Goal: Information Seeking & Learning: Learn about a topic

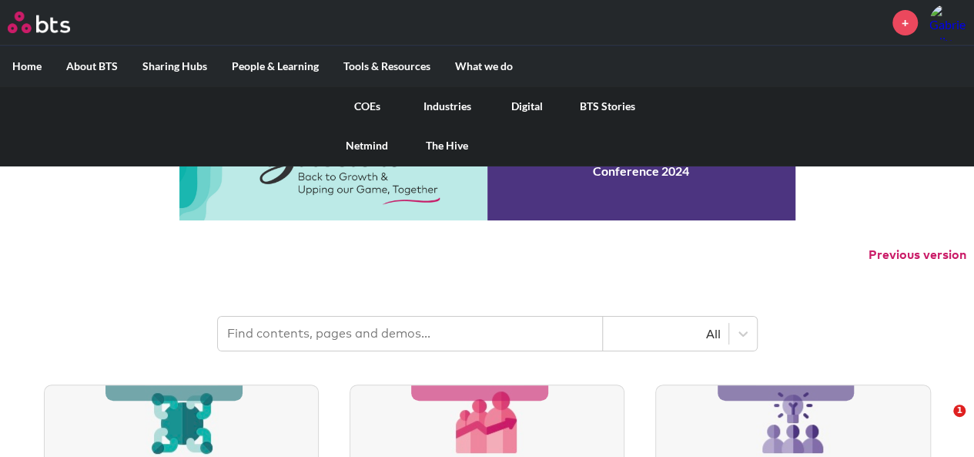
click at [528, 105] on link "Digital" at bounding box center [527, 106] width 80 height 40
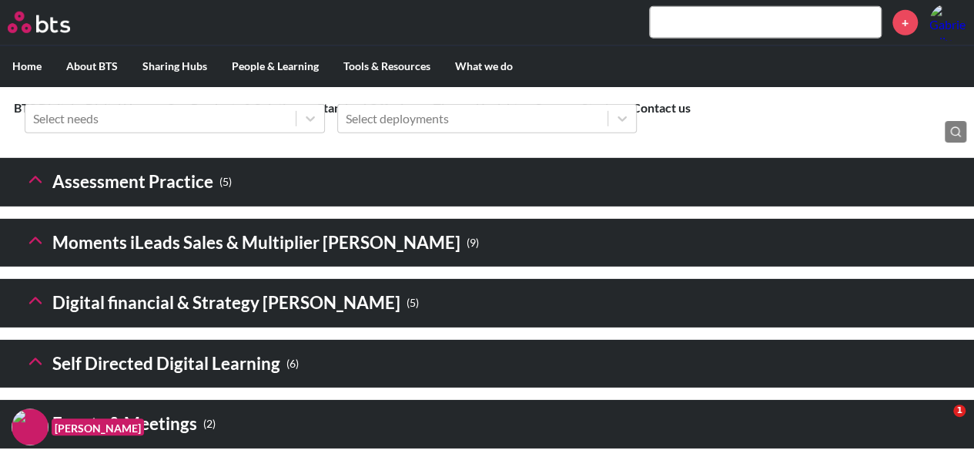
scroll to position [2387, 0]
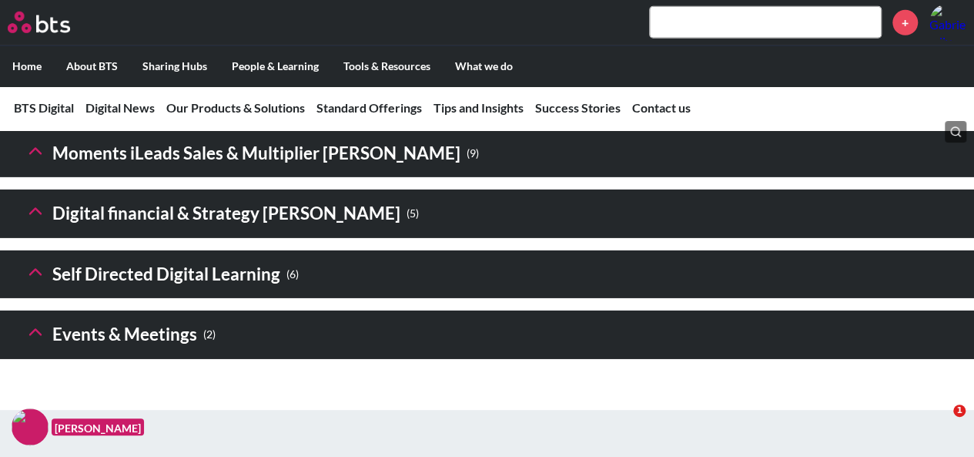
click at [28, 222] on icon at bounding box center [36, 211] width 22 height 22
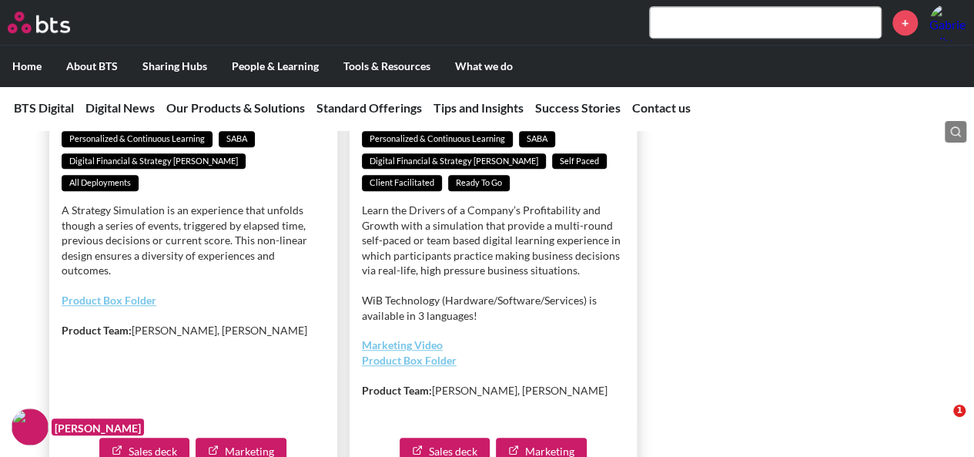
scroll to position [3464, 0]
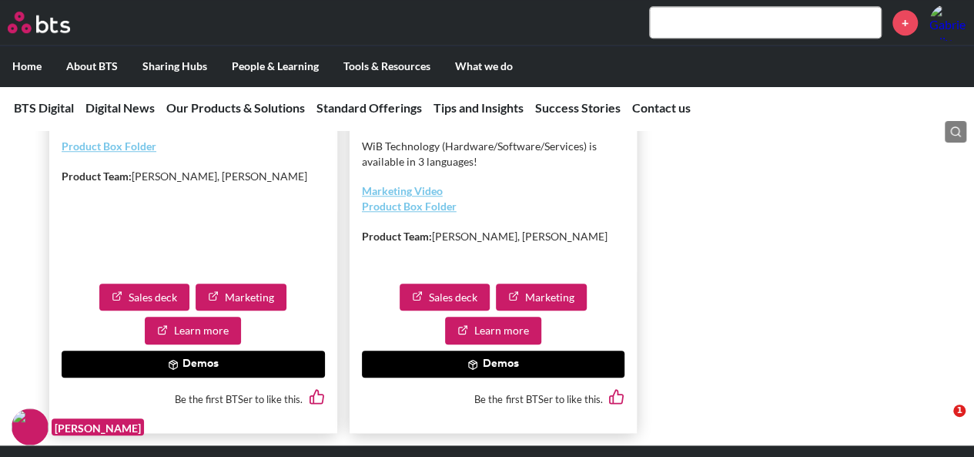
click at [491, 344] on link "Learn more" at bounding box center [493, 330] width 96 height 28
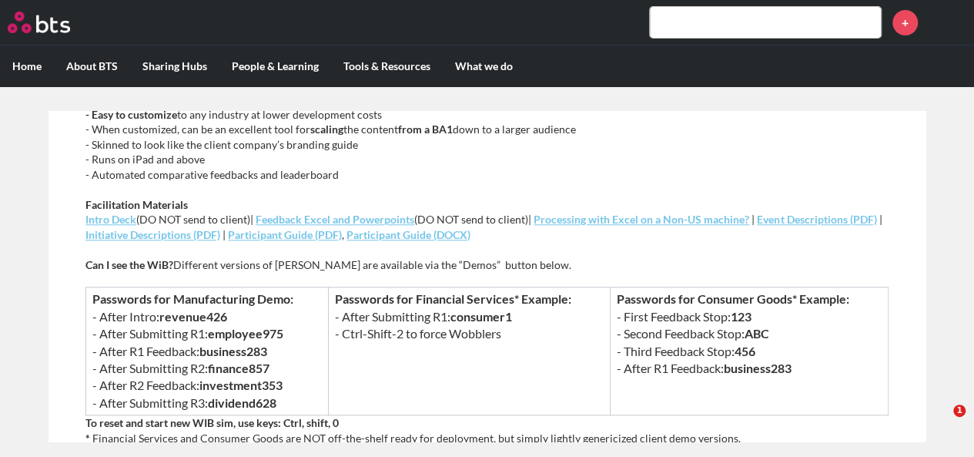
scroll to position [770, 0]
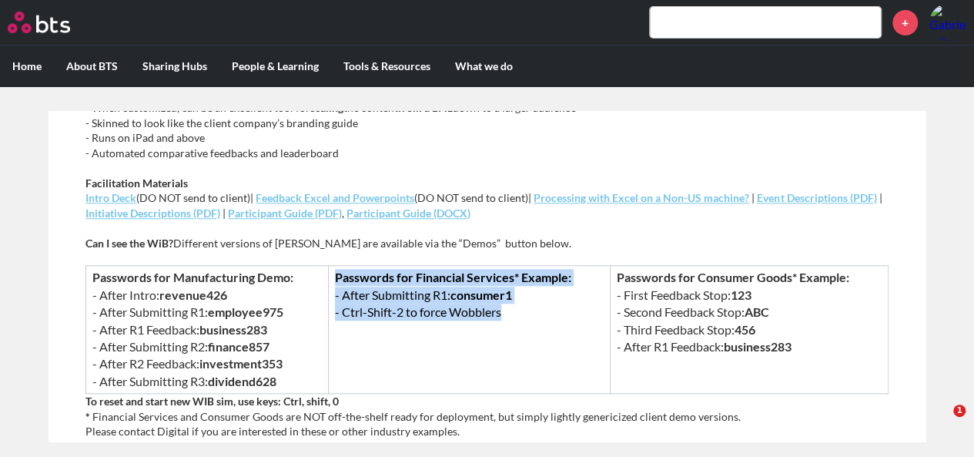
drag, startPoint x: 522, startPoint y: 292, endPoint x: 332, endPoint y: 258, distance: 193.1
click at [332, 266] on td "Passwords for Financial Services* Example: - After Submitting R1: consumer1 - C…" at bounding box center [469, 330] width 282 height 128
click at [423, 309] on td "Passwords for Financial Services* Example: - After Submitting R1: consumer1 - C…" at bounding box center [469, 330] width 282 height 128
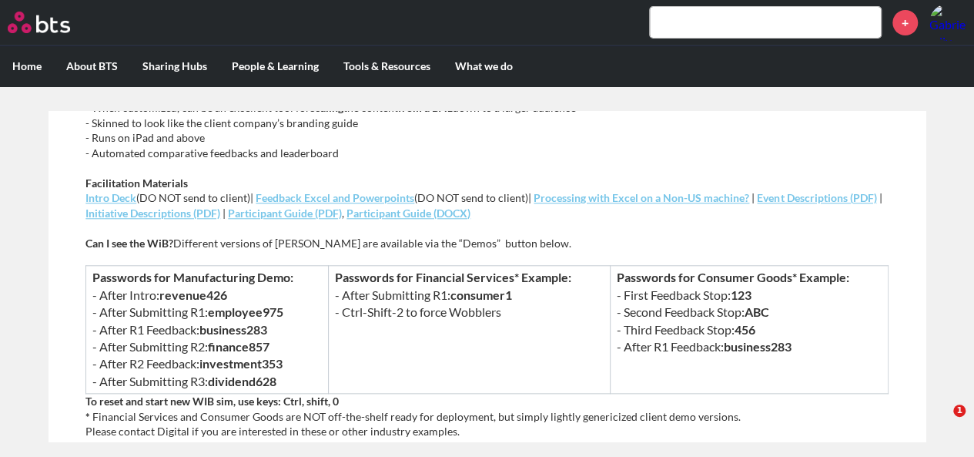
click at [599, 203] on div "What is Winning in Business (WiB)? Our sophisticated Winning in Business indust…" at bounding box center [486, 171] width 803 height 895
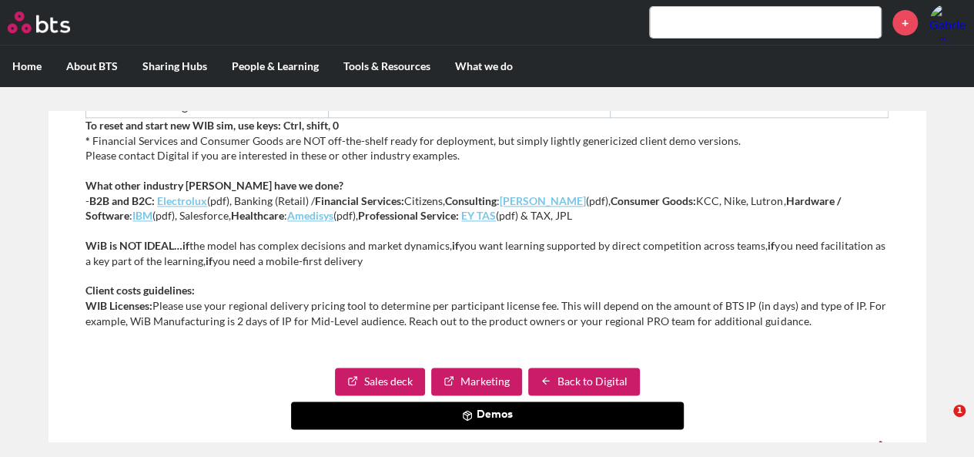
scroll to position [1090, 0]
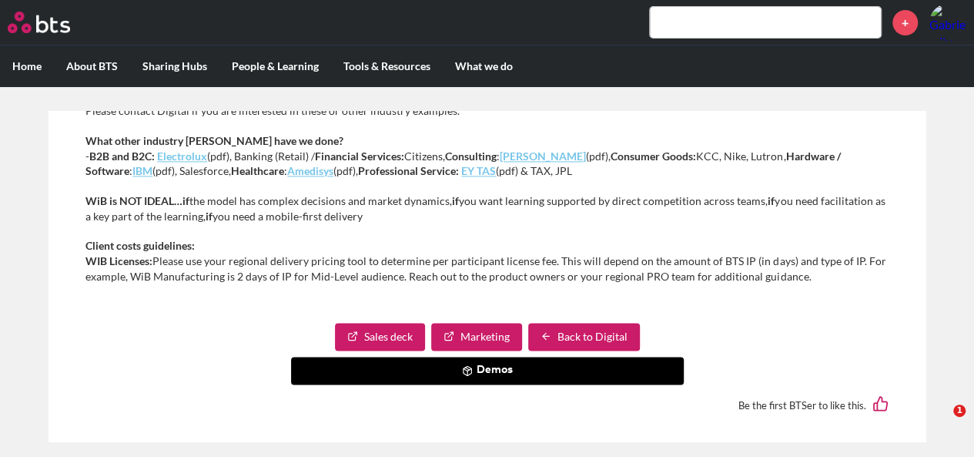
click at [503, 356] on button "Demos" at bounding box center [487, 370] width 393 height 28
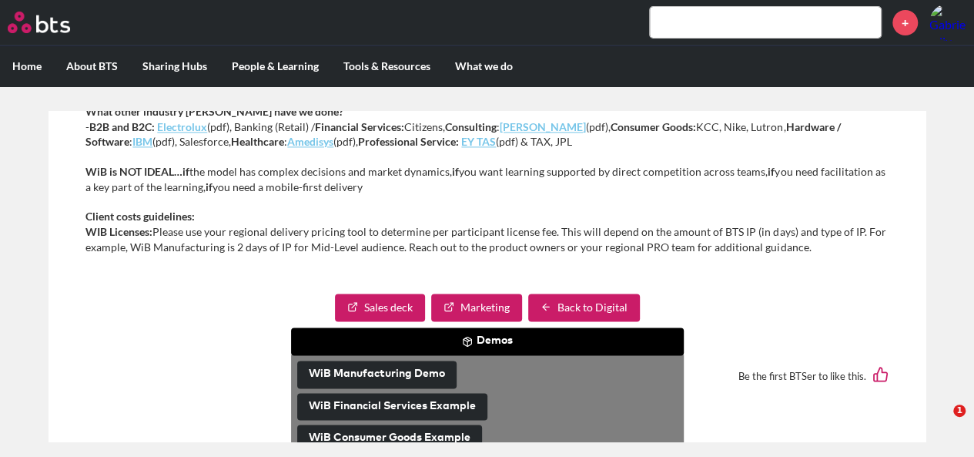
scroll to position [1146, 0]
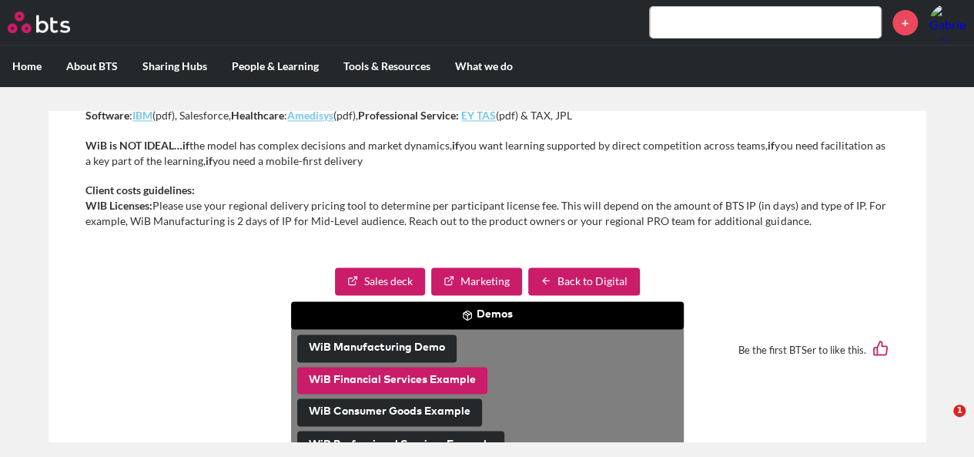
click at [451, 366] on button "WiB Financial Services Example" at bounding box center [392, 380] width 190 height 28
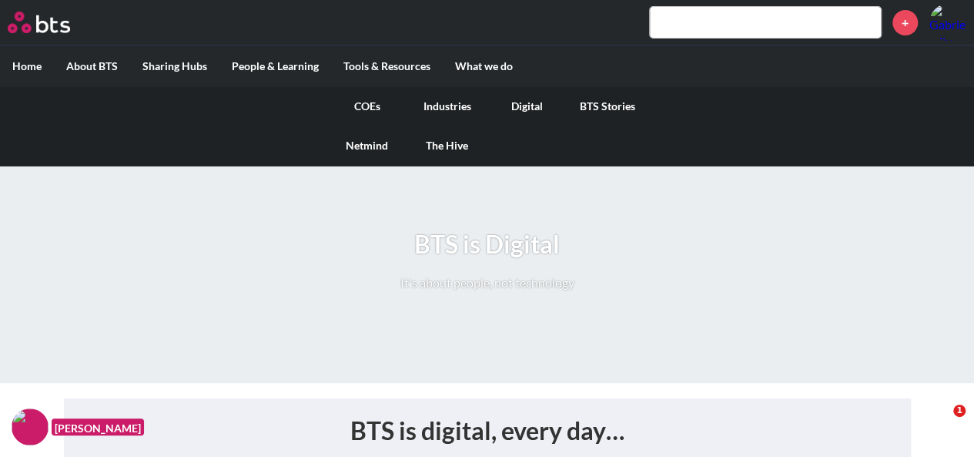
click at [542, 109] on link "Digital" at bounding box center [527, 106] width 80 height 40
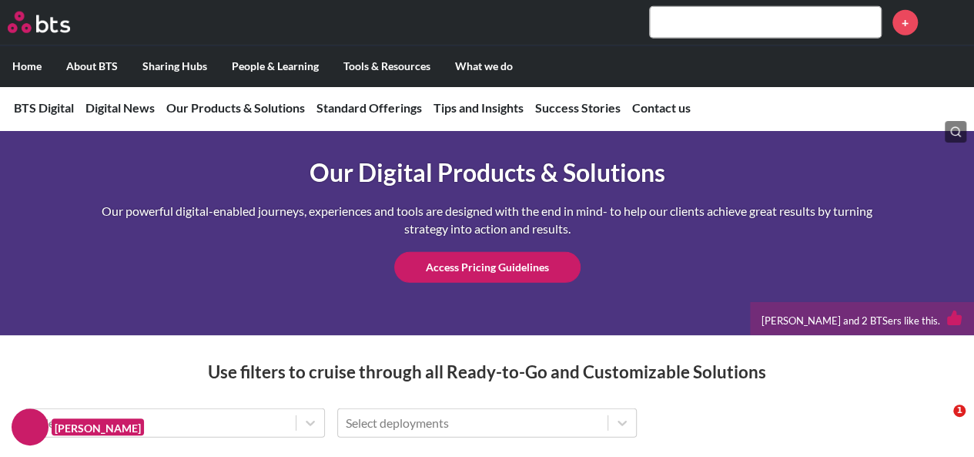
scroll to position [2455, 0]
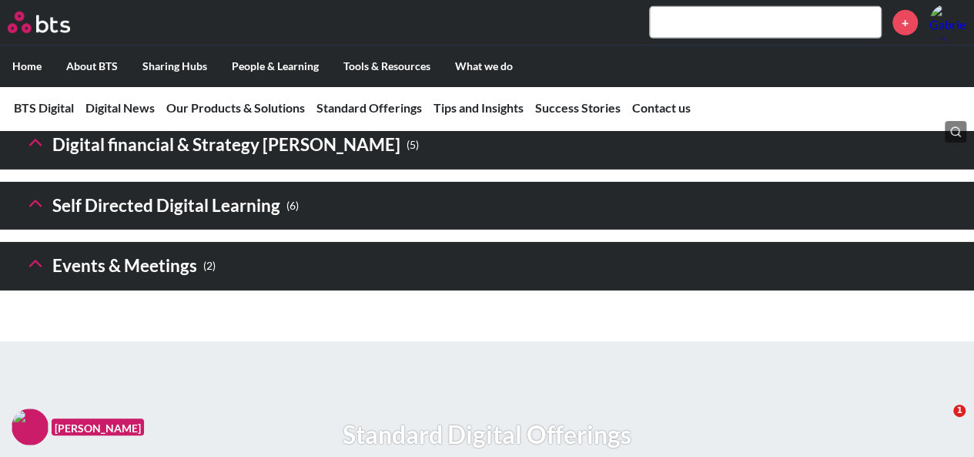
click at [35, 146] on polyline at bounding box center [35, 142] width 11 height 5
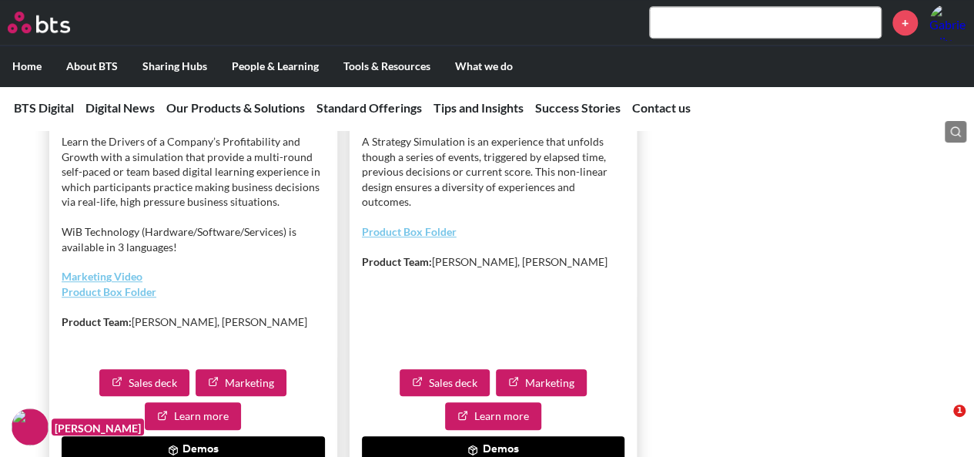
scroll to position [3610, 0]
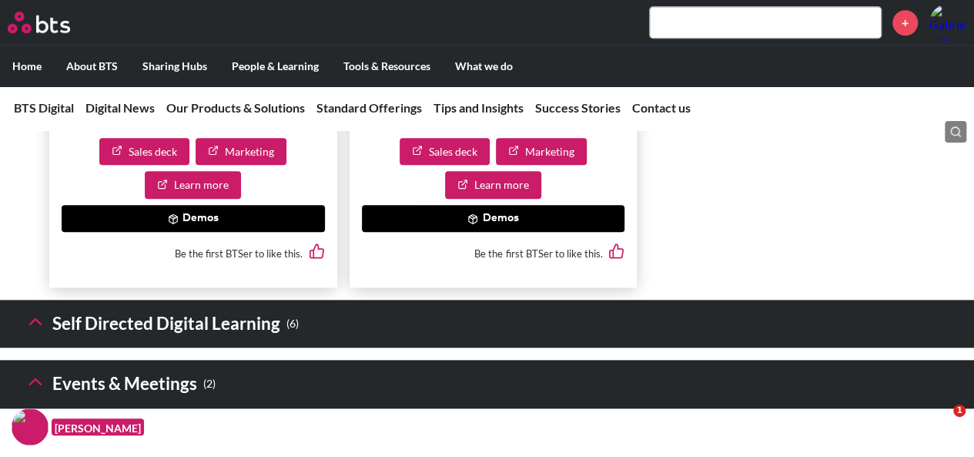
click at [202, 232] on button "Demos" at bounding box center [193, 219] width 263 height 28
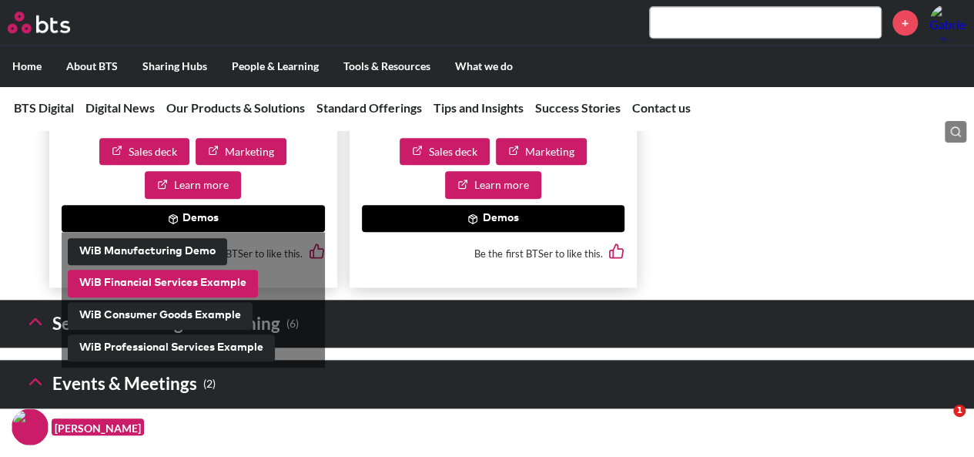
click at [157, 297] on button "WiB Financial Services Example" at bounding box center [163, 283] width 190 height 28
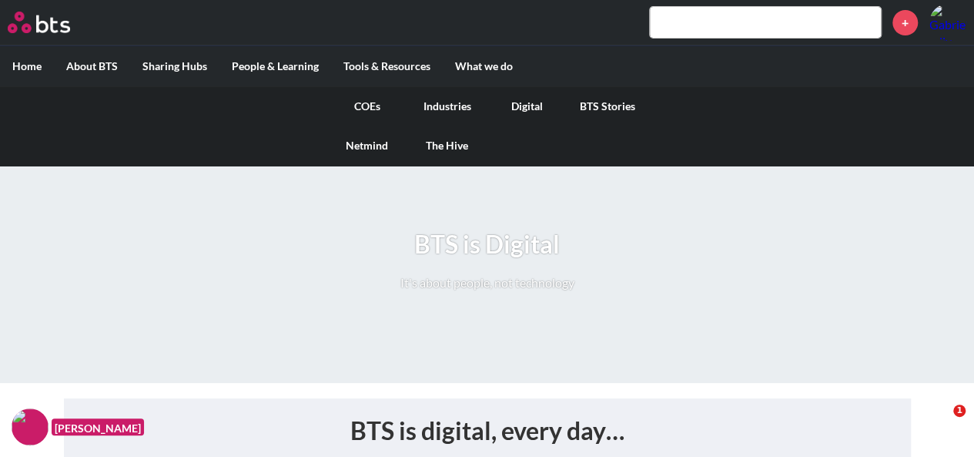
click at [533, 115] on link "Digital" at bounding box center [527, 106] width 80 height 40
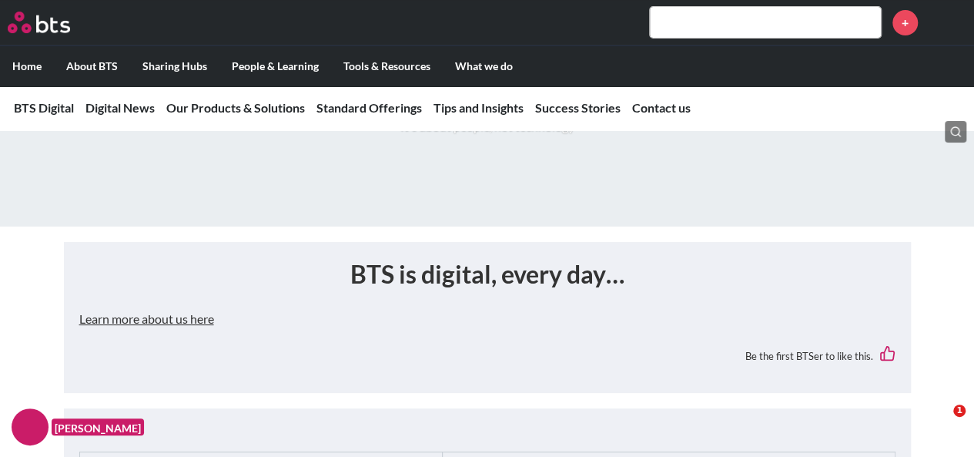
scroll to position [2464, 0]
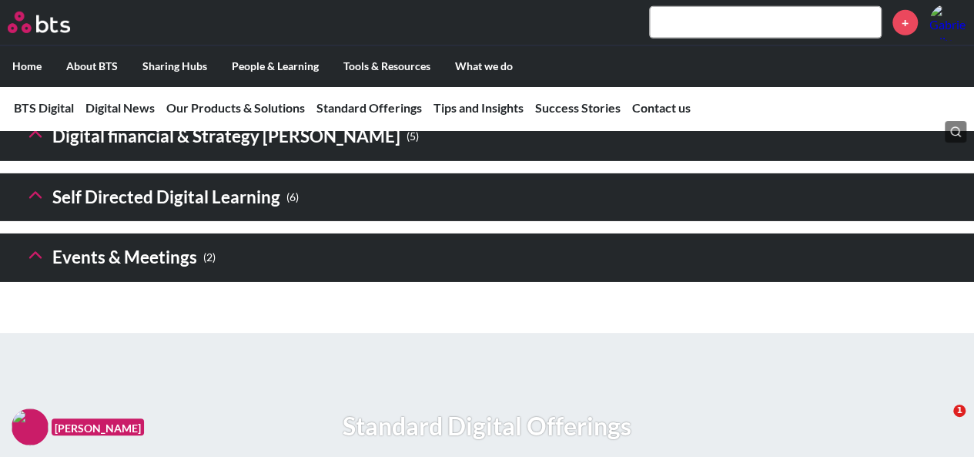
click at [34, 145] on icon at bounding box center [36, 134] width 22 height 22
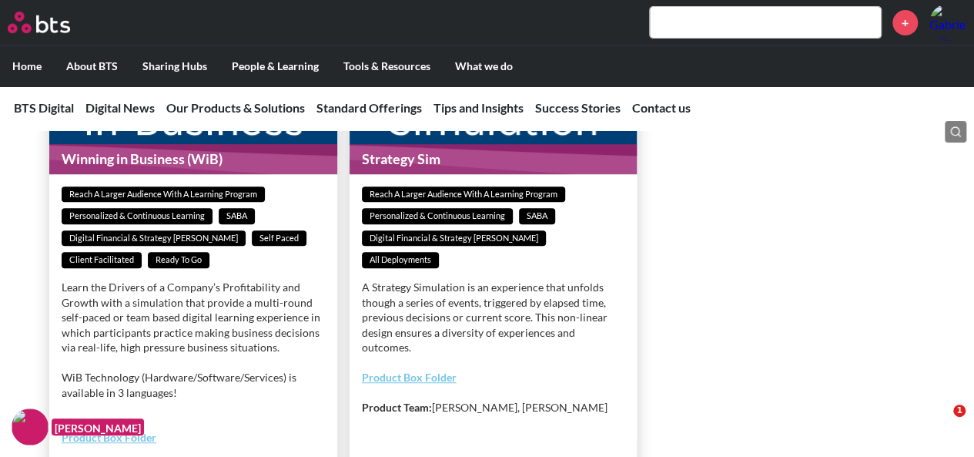
scroll to position [3541, 0]
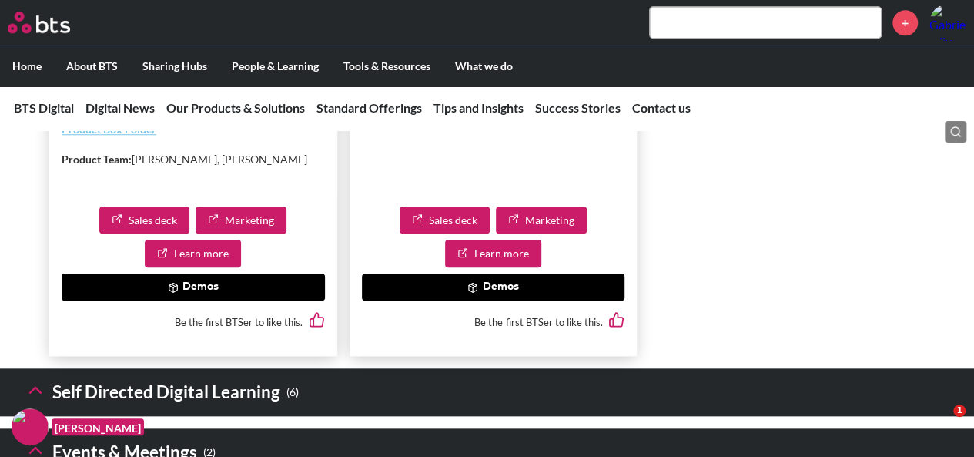
click at [171, 292] on icon at bounding box center [173, 287] width 8 height 9
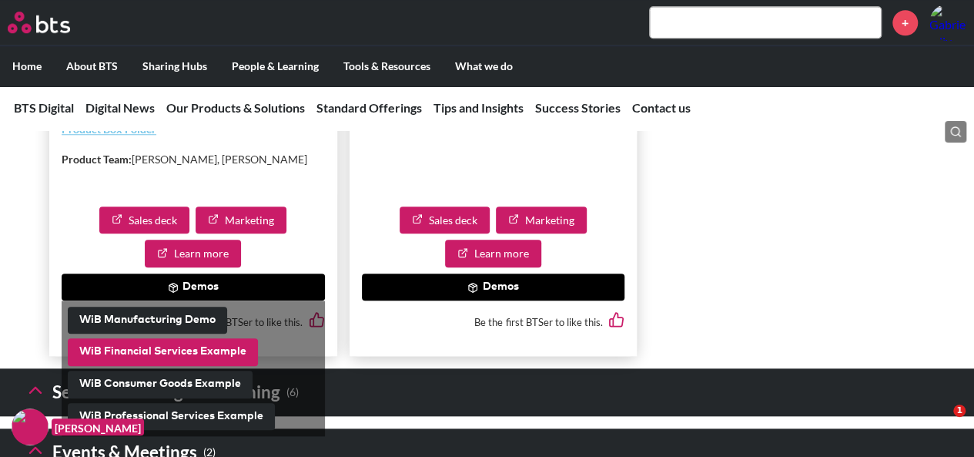
click at [129, 366] on button "WiB Financial Services Example" at bounding box center [163, 352] width 190 height 28
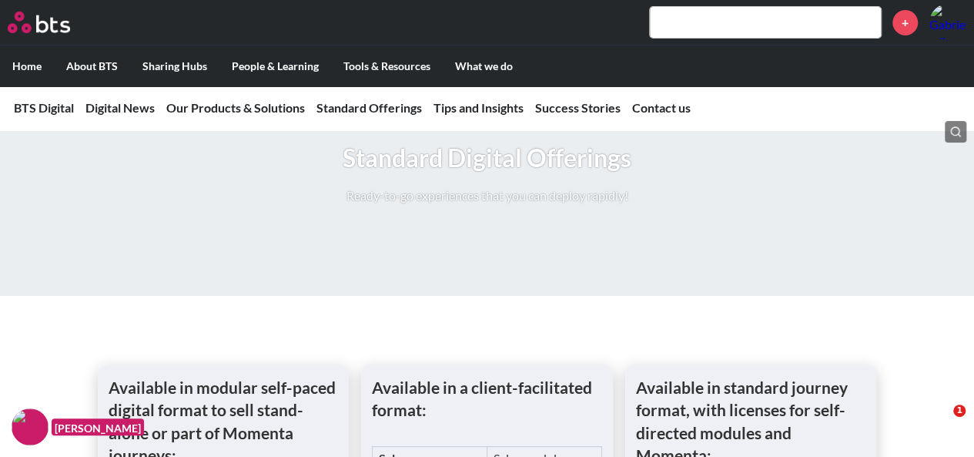
scroll to position [2464, 0]
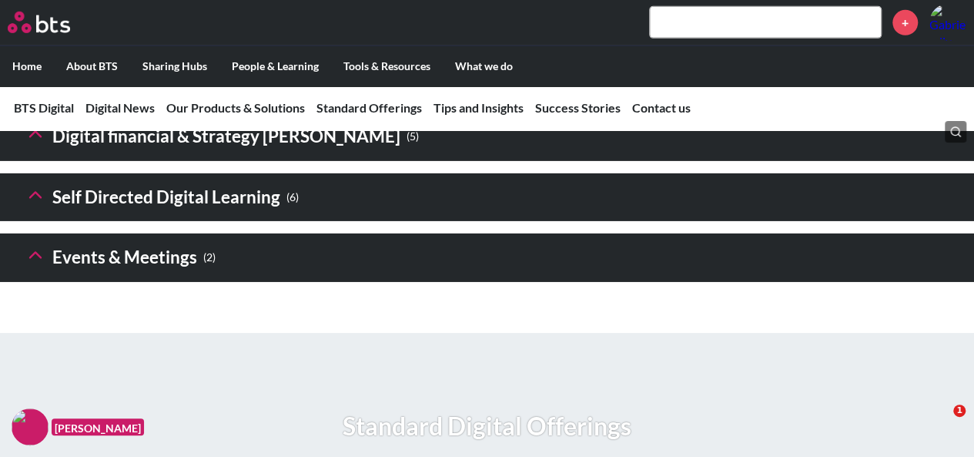
click at [32, 206] on icon at bounding box center [36, 195] width 22 height 22
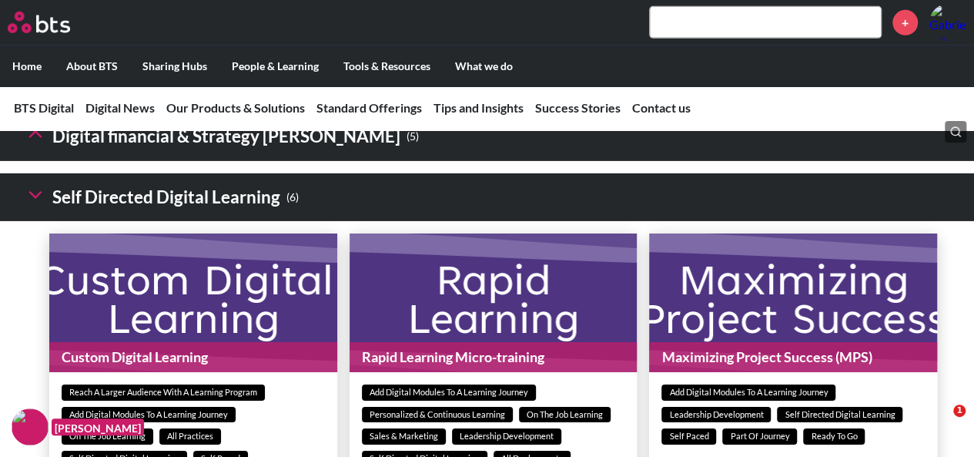
click at [34, 206] on icon at bounding box center [36, 195] width 22 height 22
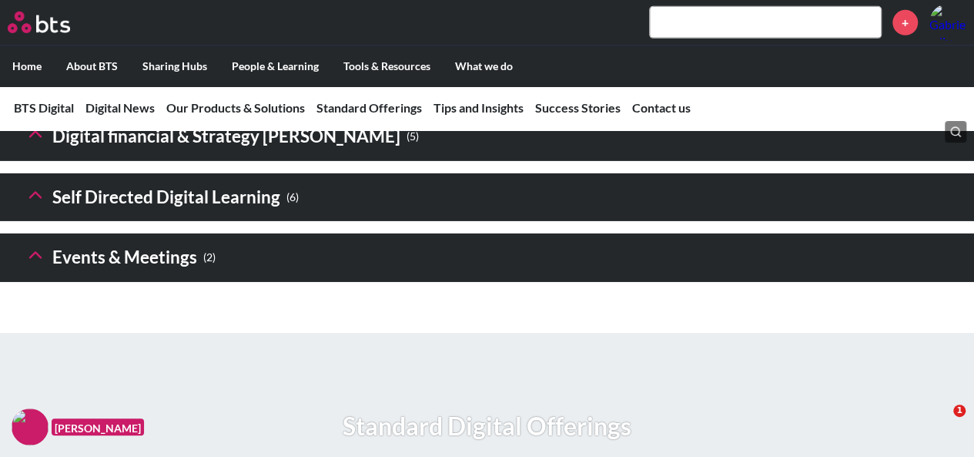
click at [38, 145] on icon at bounding box center [36, 134] width 22 height 22
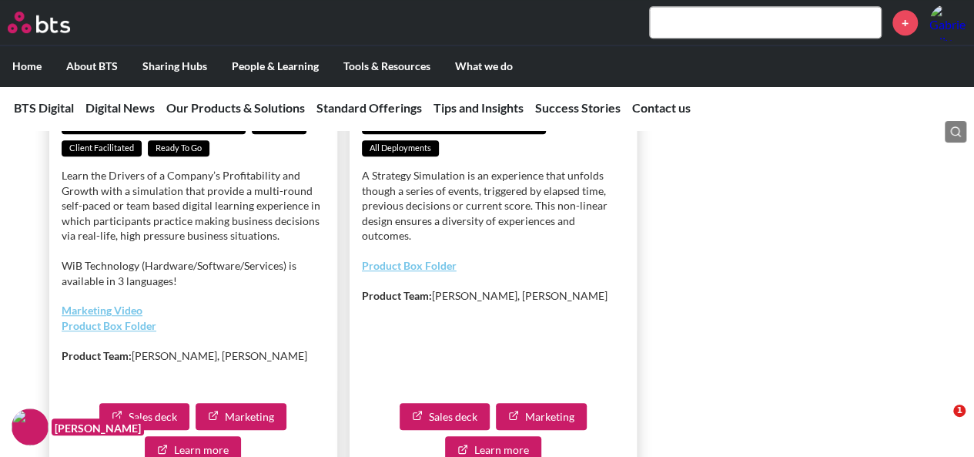
scroll to position [3464, 0]
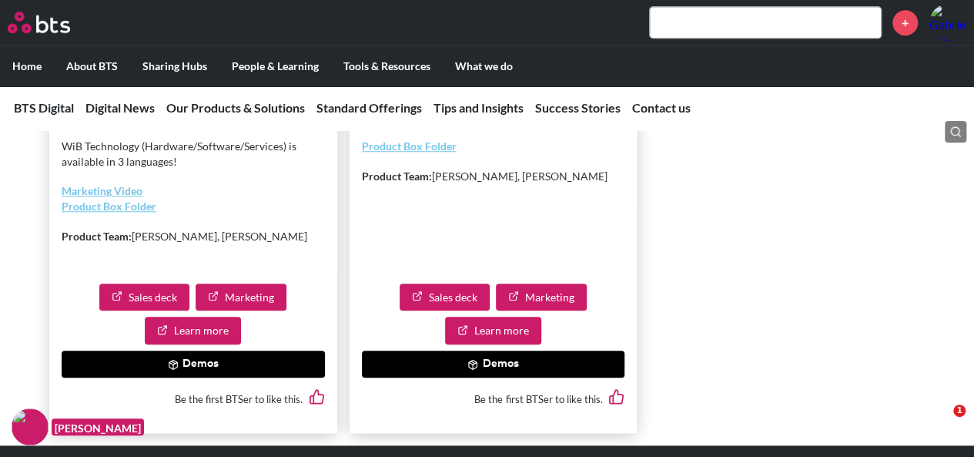
click at [183, 378] on button "Demos" at bounding box center [193, 364] width 263 height 28
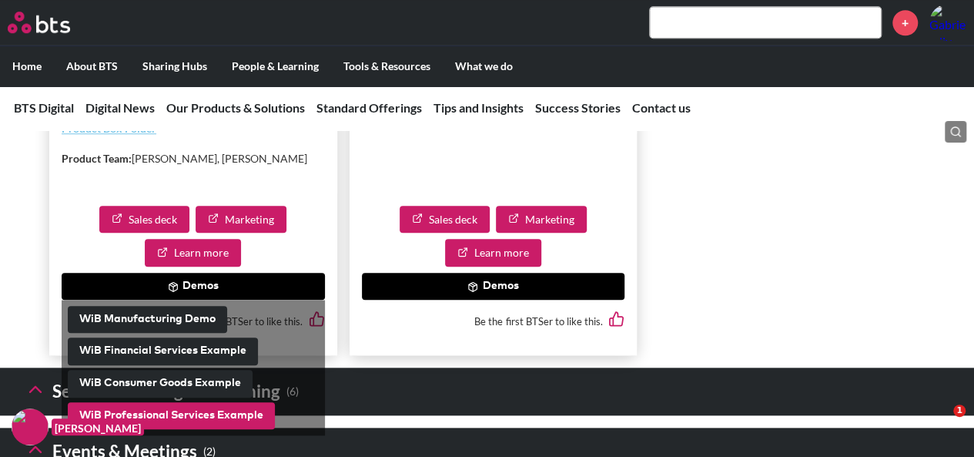
scroll to position [3618, 0]
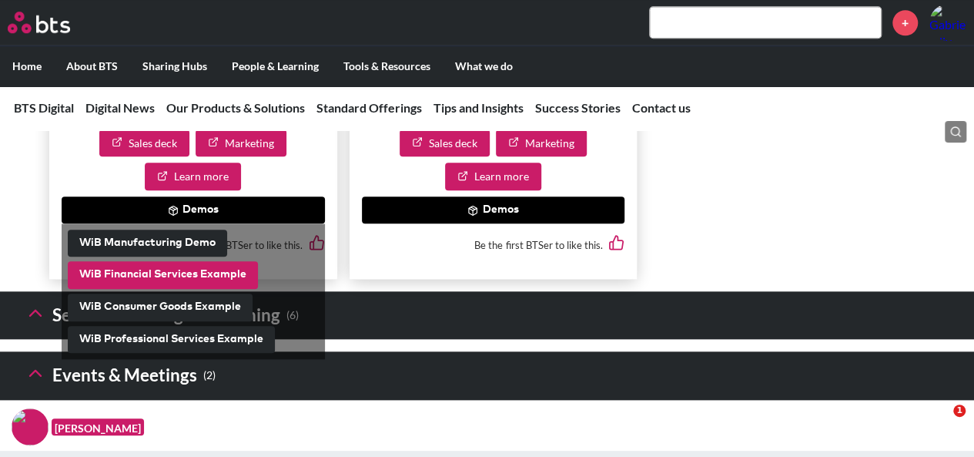
click at [196, 289] on button "WiB Financial Services Example" at bounding box center [163, 275] width 190 height 28
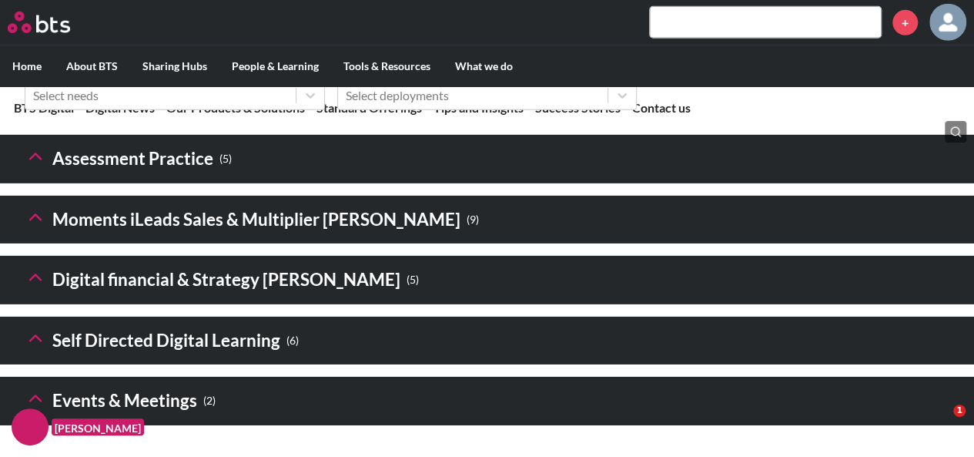
scroll to position [2464, 0]
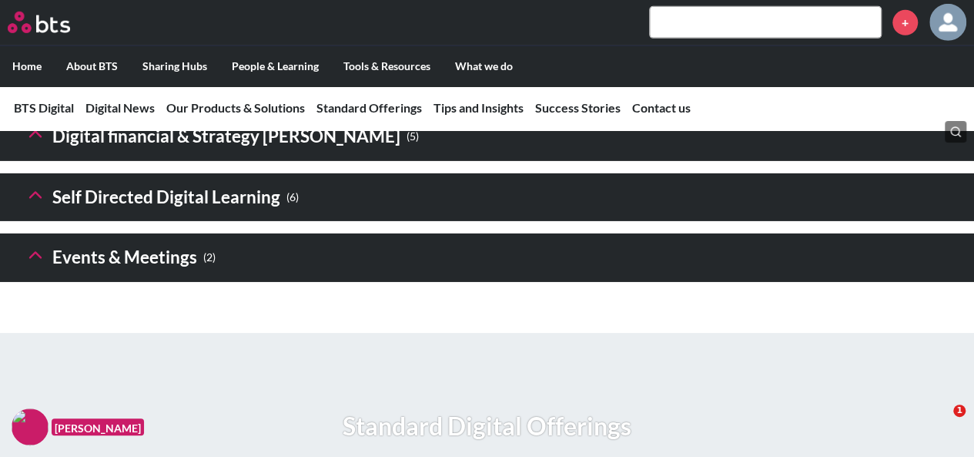
click at [42, 145] on icon at bounding box center [36, 134] width 22 height 22
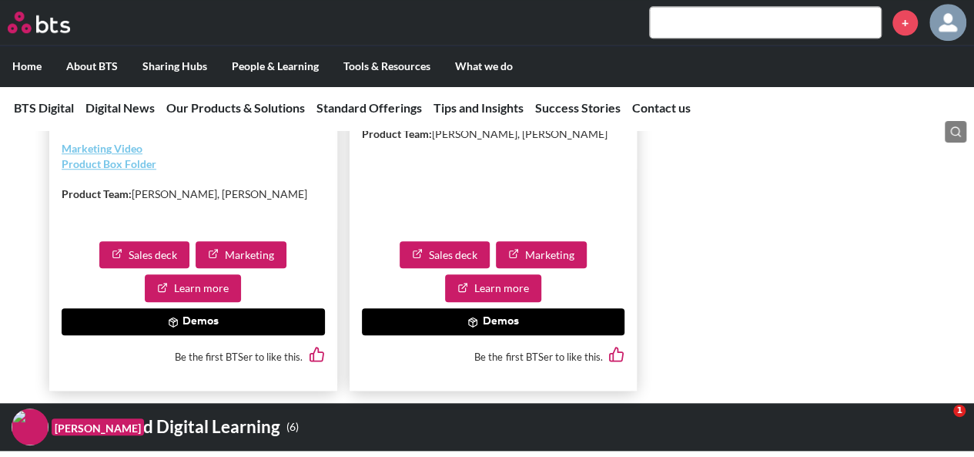
scroll to position [3541, 0]
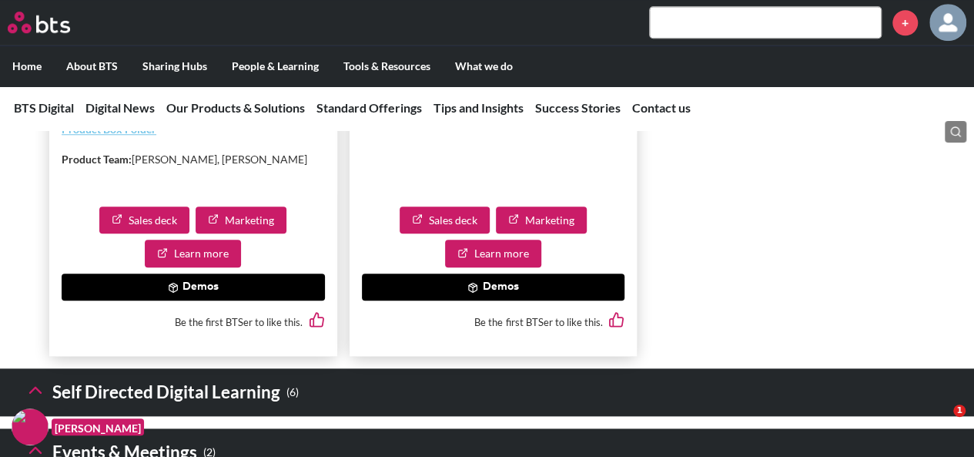
click at [191, 301] on button "Demos" at bounding box center [193, 287] width 263 height 28
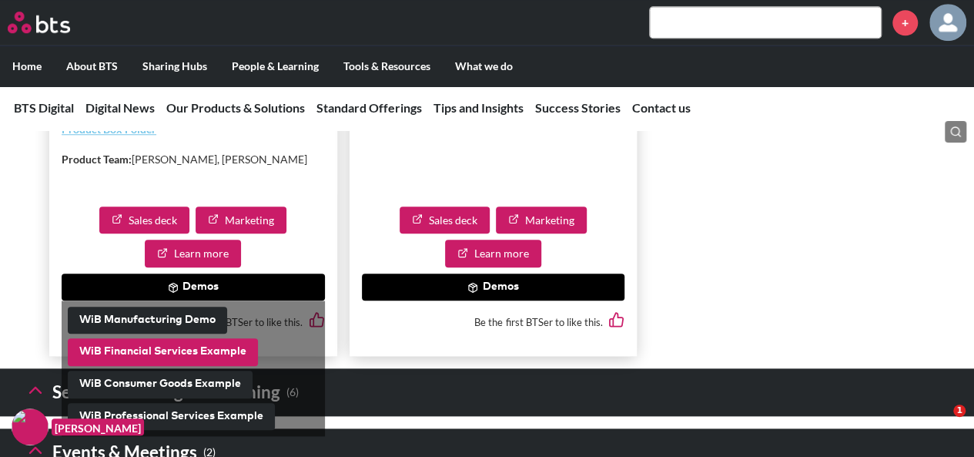
click at [162, 366] on button "WiB Financial Services Example" at bounding box center [163, 352] width 190 height 28
